Goal: Information Seeking & Learning: Learn about a topic

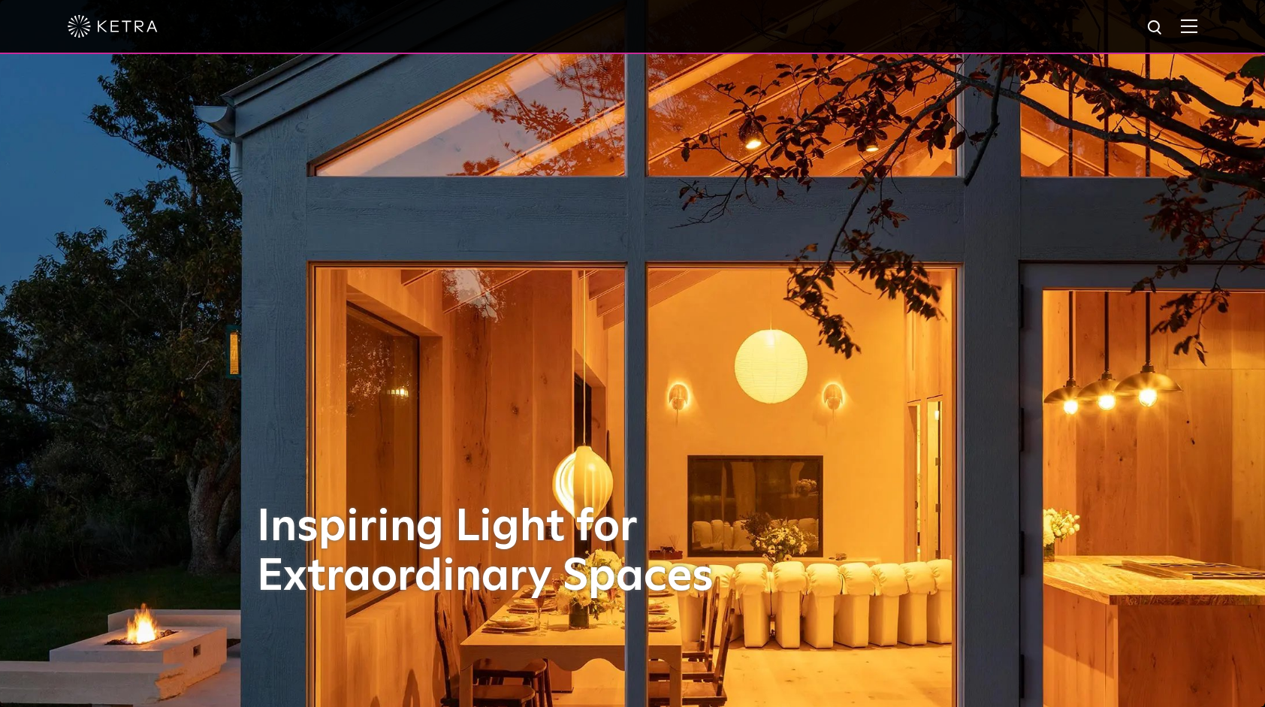
click at [1198, 32] on img at bounding box center [1189, 26] width 17 height 14
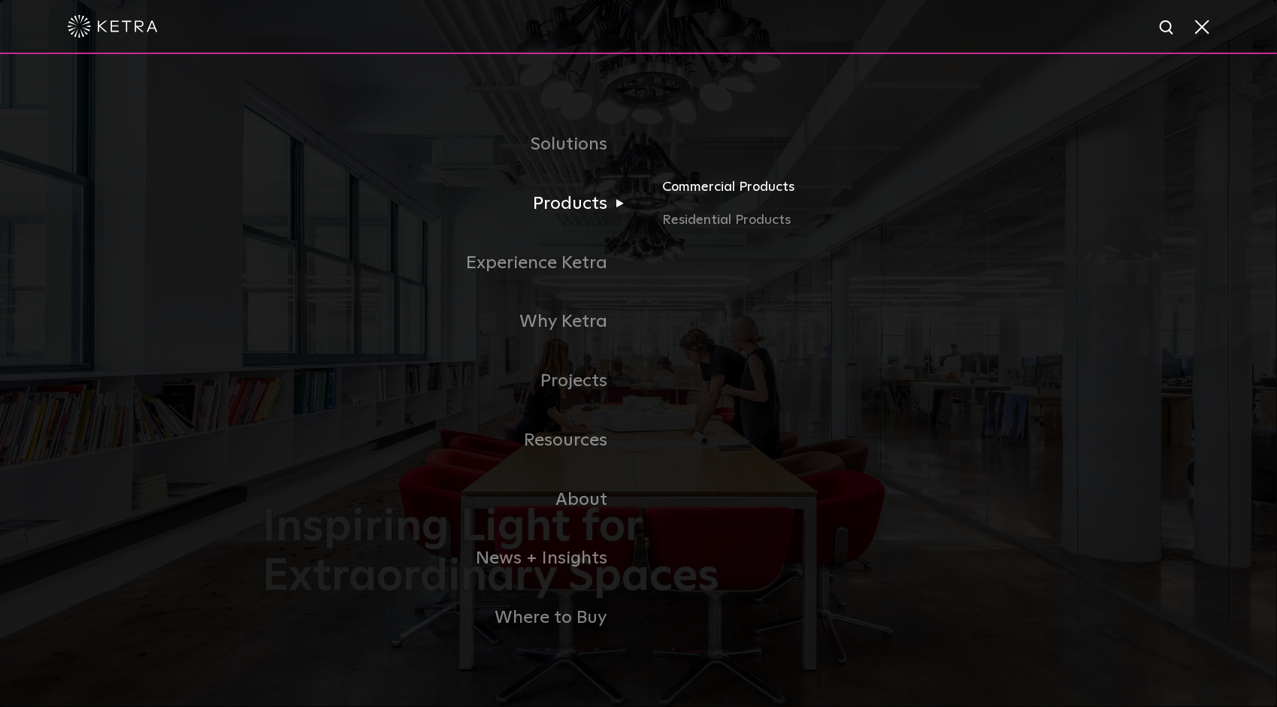
click at [733, 189] on link "Commercial Products" at bounding box center [838, 193] width 352 height 33
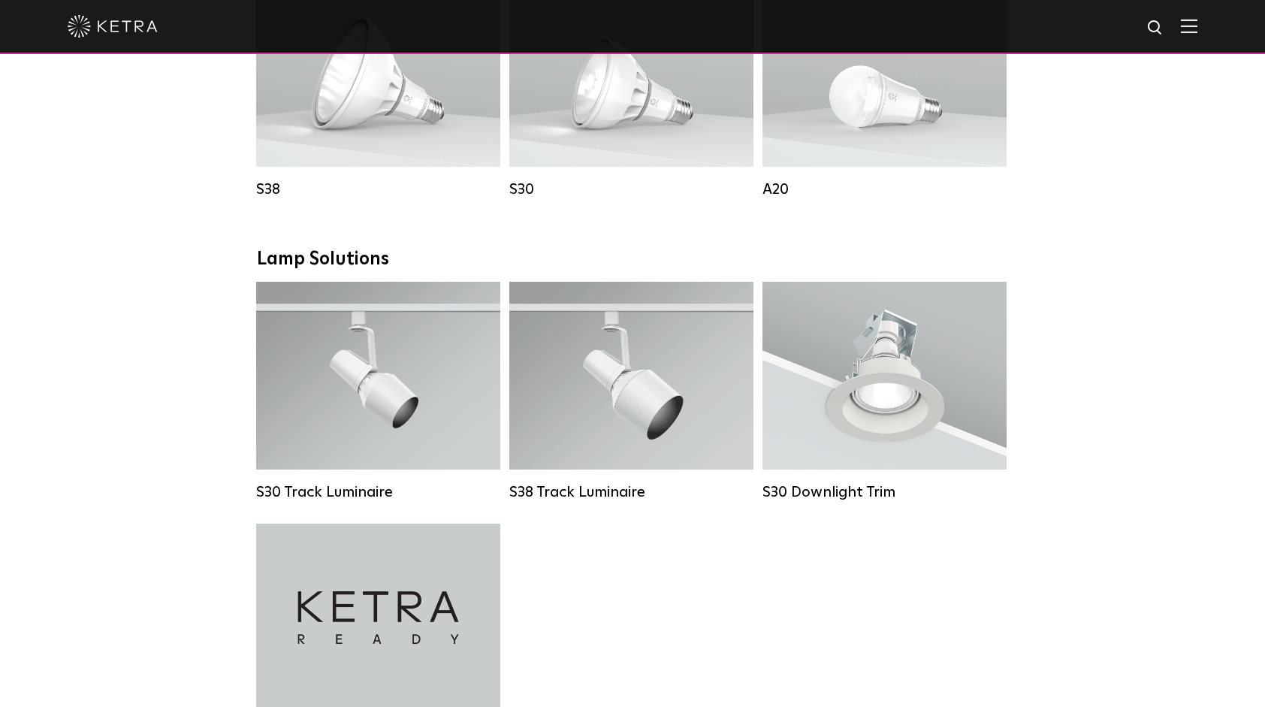
scroll to position [1277, 0]
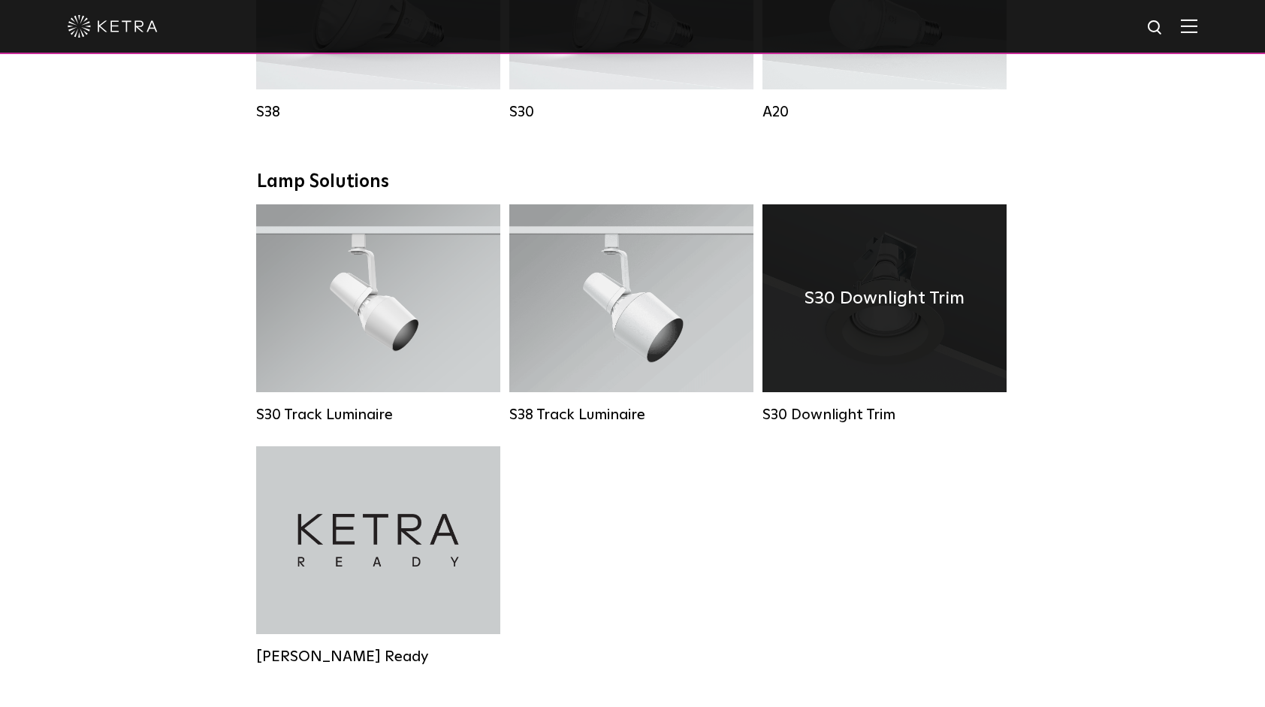
click at [885, 350] on div "S30 Downlight Trim" at bounding box center [885, 298] width 244 height 188
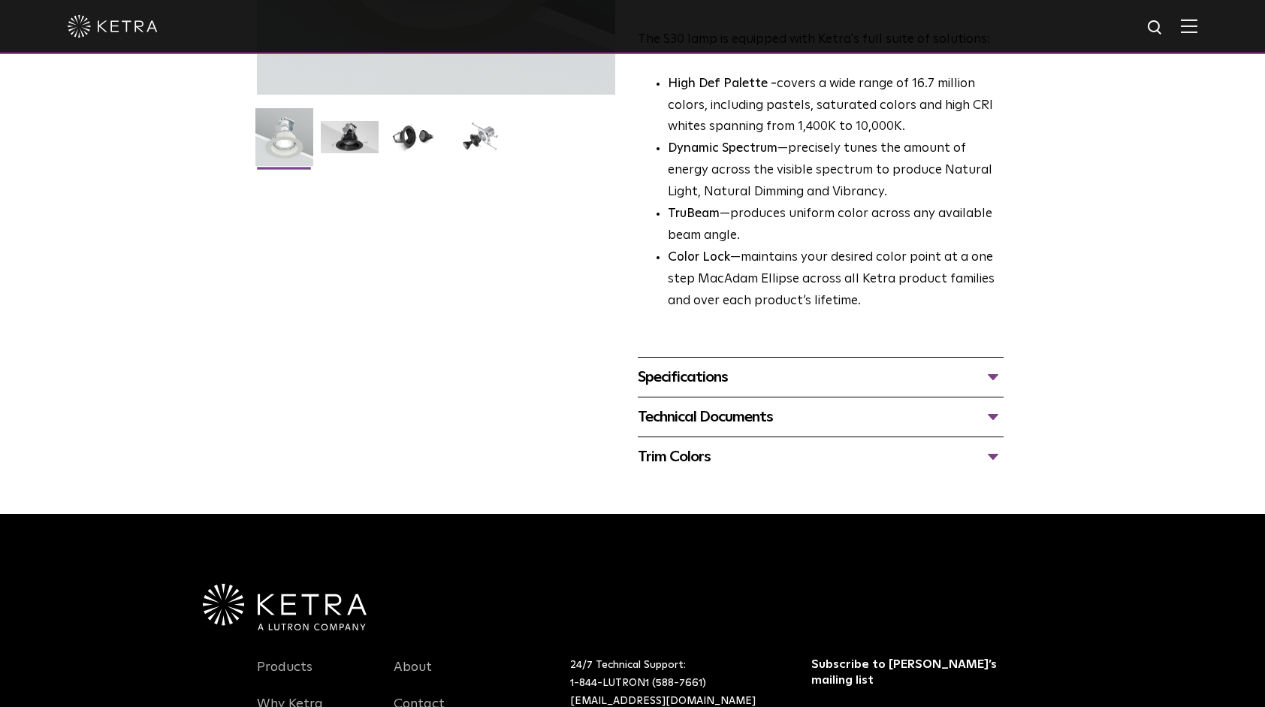
scroll to position [376, 0]
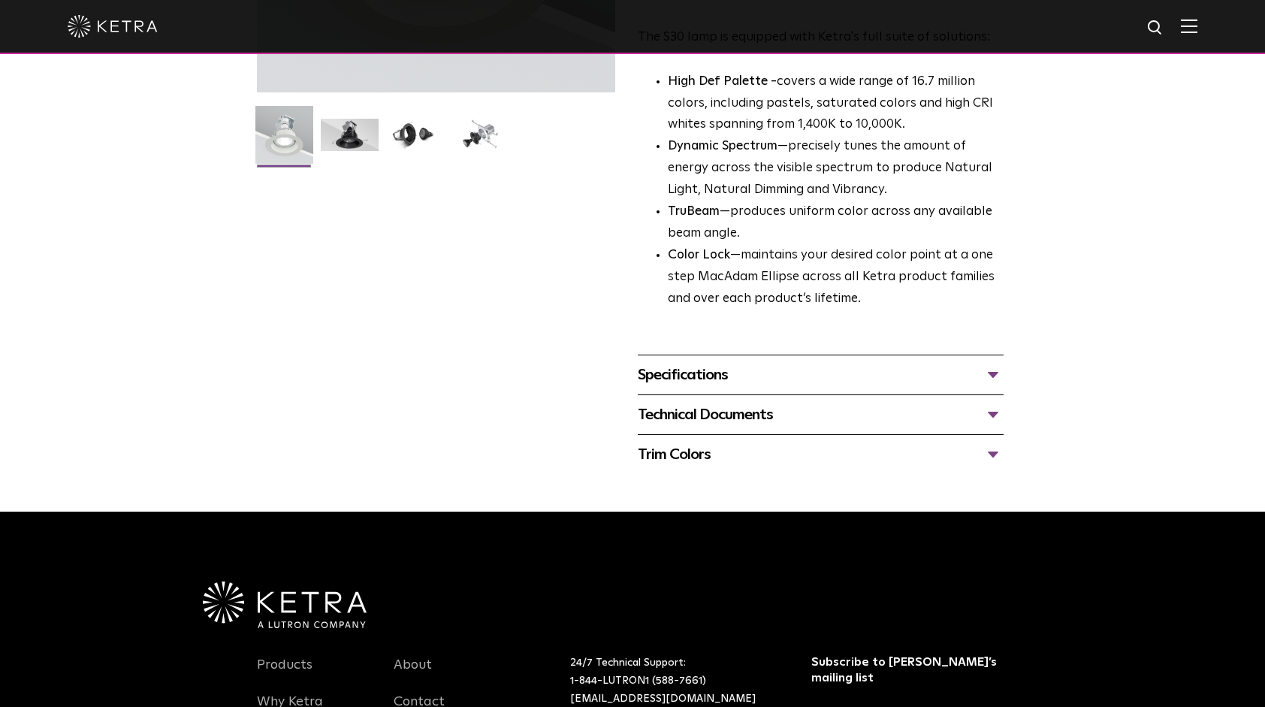
click at [771, 410] on div "Technical Documents" at bounding box center [821, 415] width 366 height 24
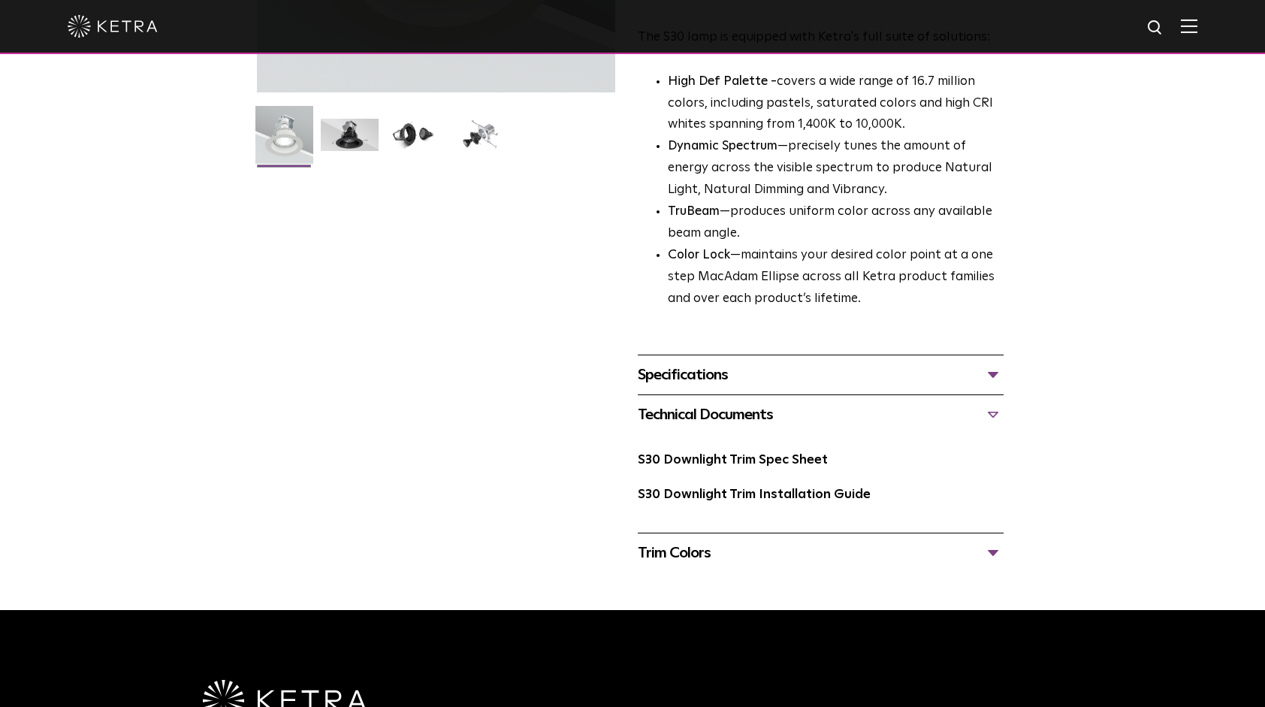
click at [777, 397] on div "Technical Documents S30 Downlight Trim Spec Sheet S30 Downlight Trim Installati…" at bounding box center [821, 464] width 366 height 138
click at [775, 383] on div "Specifications" at bounding box center [821, 375] width 366 height 24
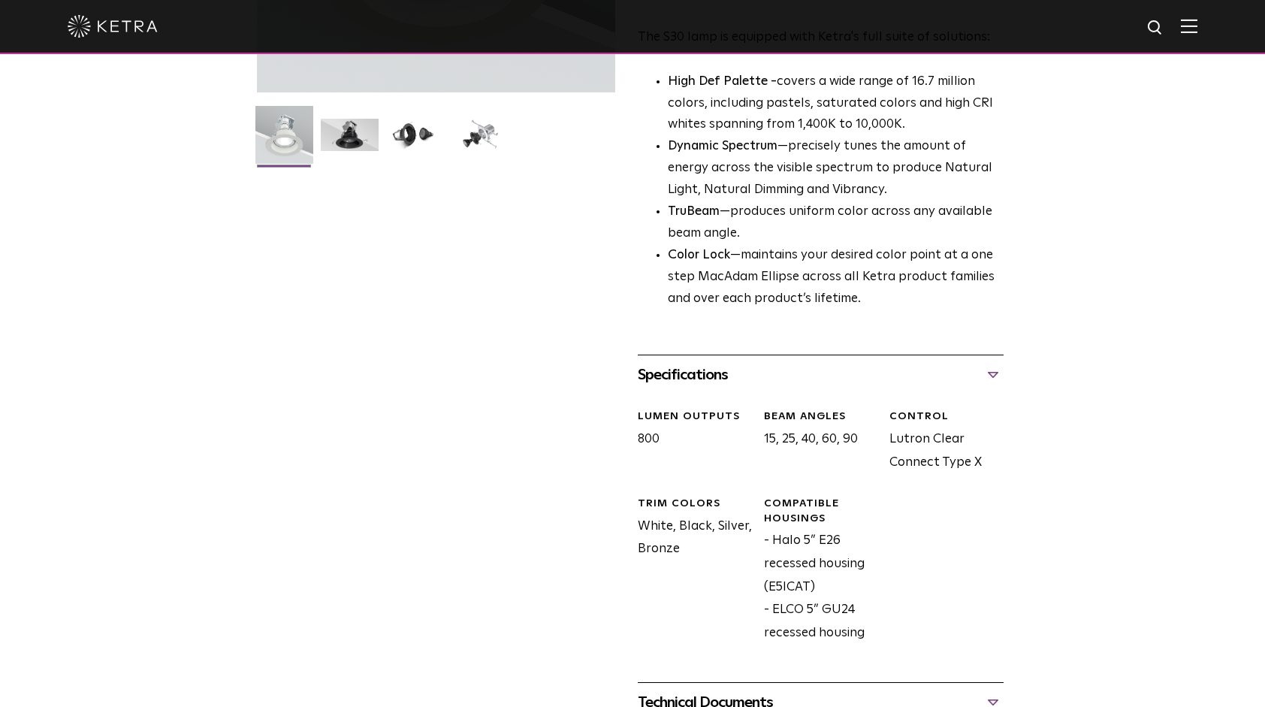
click at [775, 383] on div "Specifications" at bounding box center [821, 375] width 366 height 24
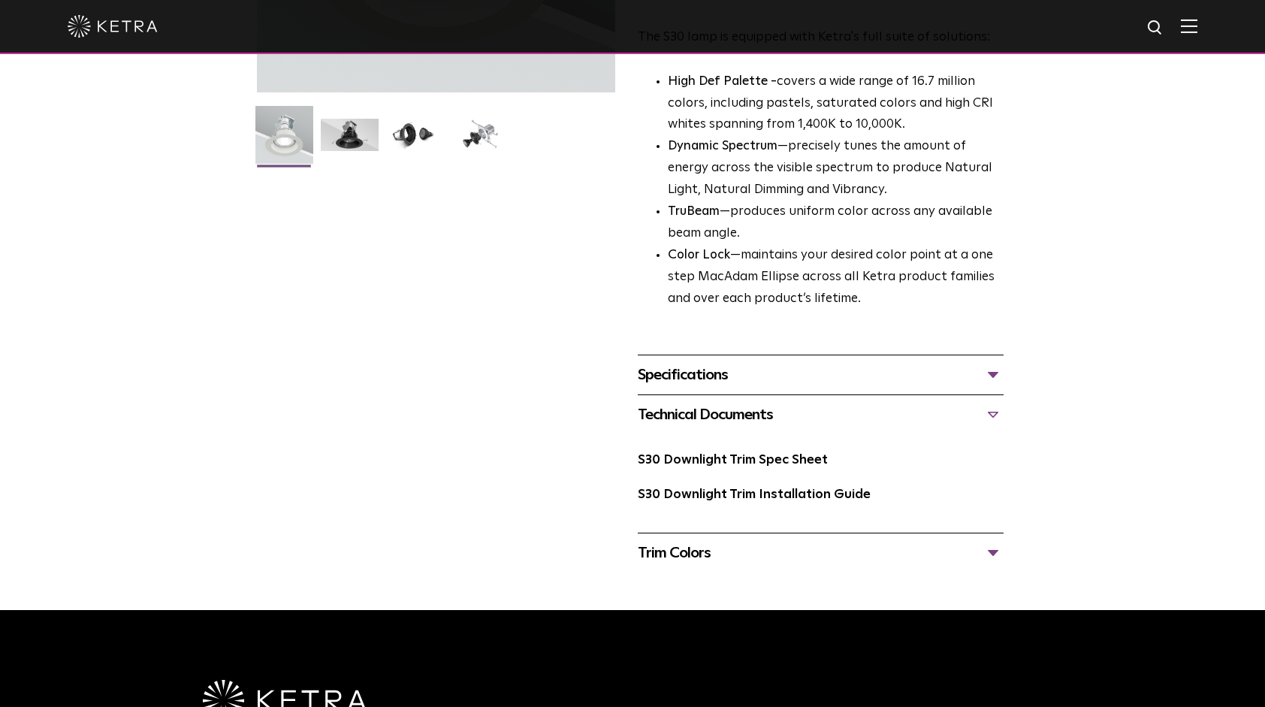
click at [757, 552] on div "Trim Colors" at bounding box center [821, 553] width 366 height 24
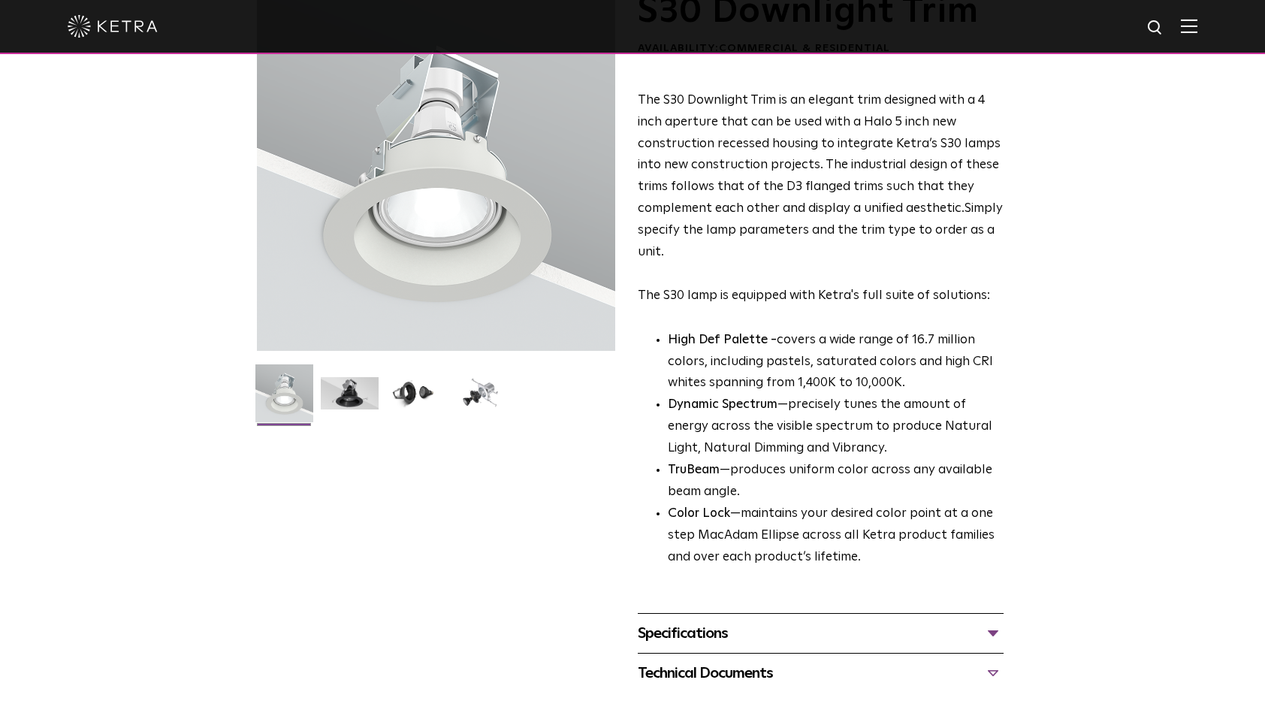
scroll to position [0, 0]
